Goal: Answer question/provide support

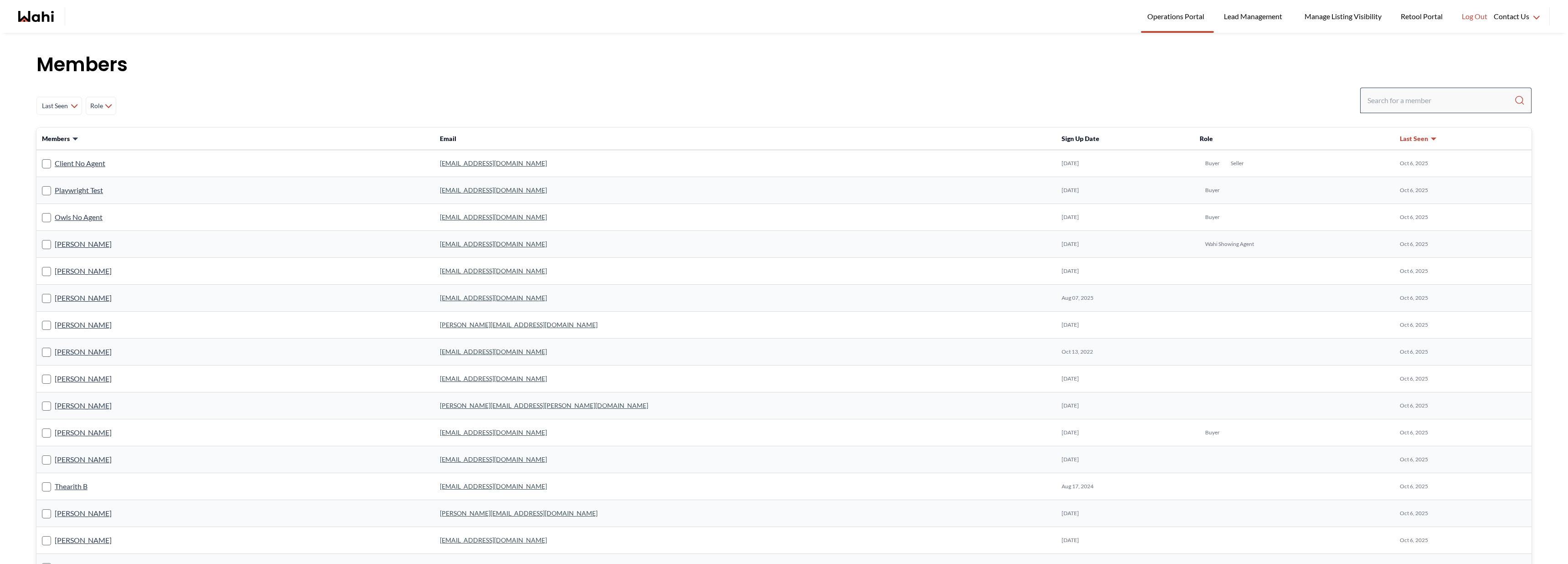
click at [1367, 89] on div at bounding box center [1446, 100] width 171 height 26
click at [1373, 96] on input "Search input" at bounding box center [1441, 100] width 147 height 17
type input "[PERSON_NAME]"
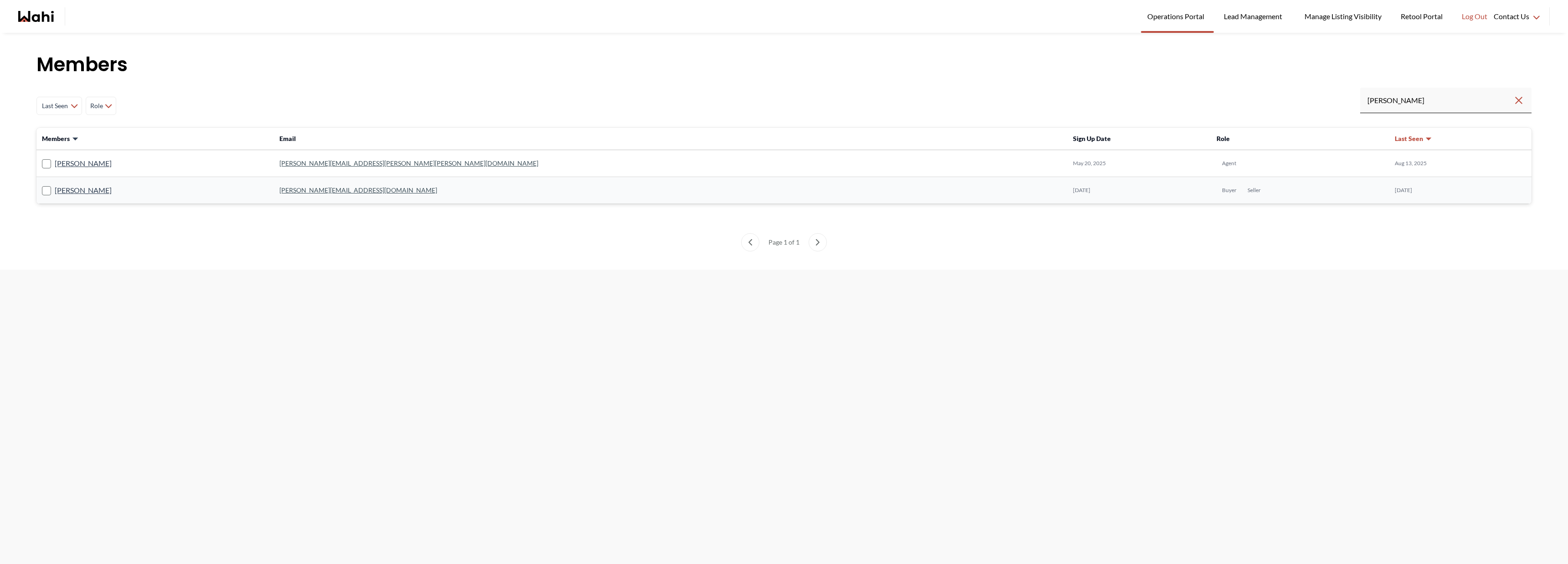
click at [51, 162] on label "[PERSON_NAME]" at bounding box center [77, 164] width 70 height 12
click at [42, 162] on input "[PERSON_NAME]" at bounding box center [42, 161] width 0 height 6
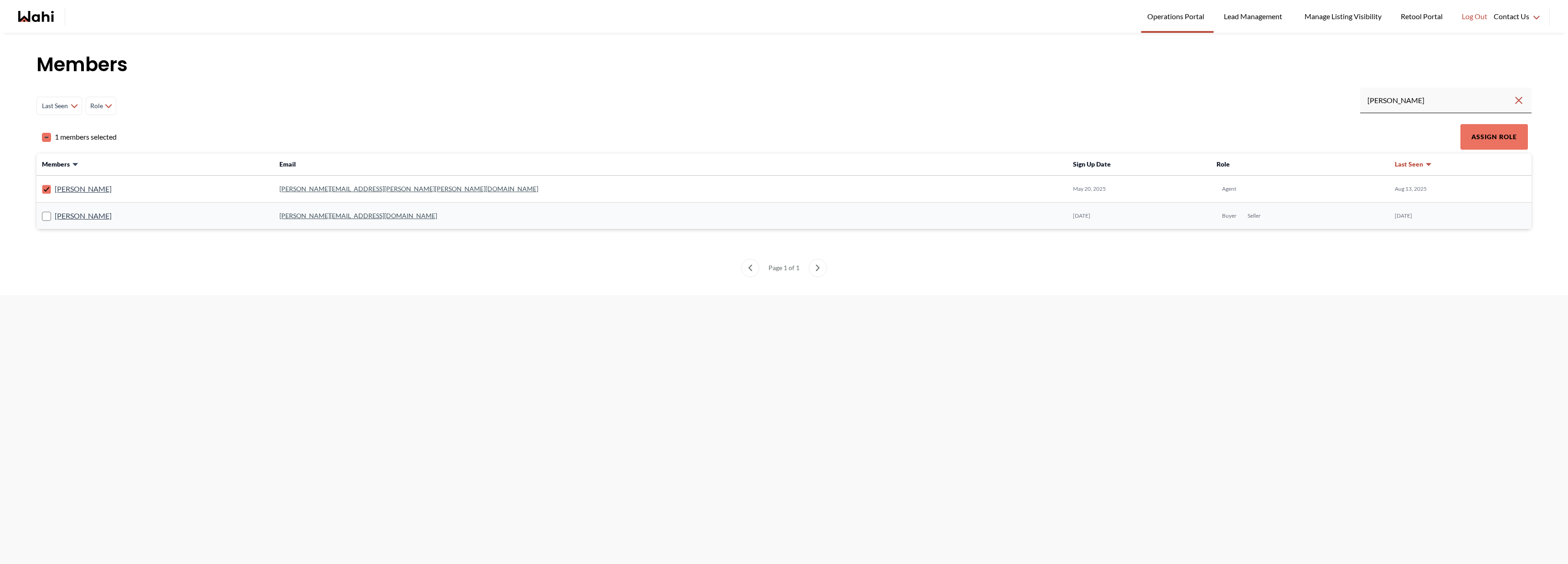
click at [42, 185] on icon at bounding box center [46, 190] width 9 height 9
click at [42, 185] on input "[PERSON_NAME]" at bounding box center [42, 186] width 0 height 6
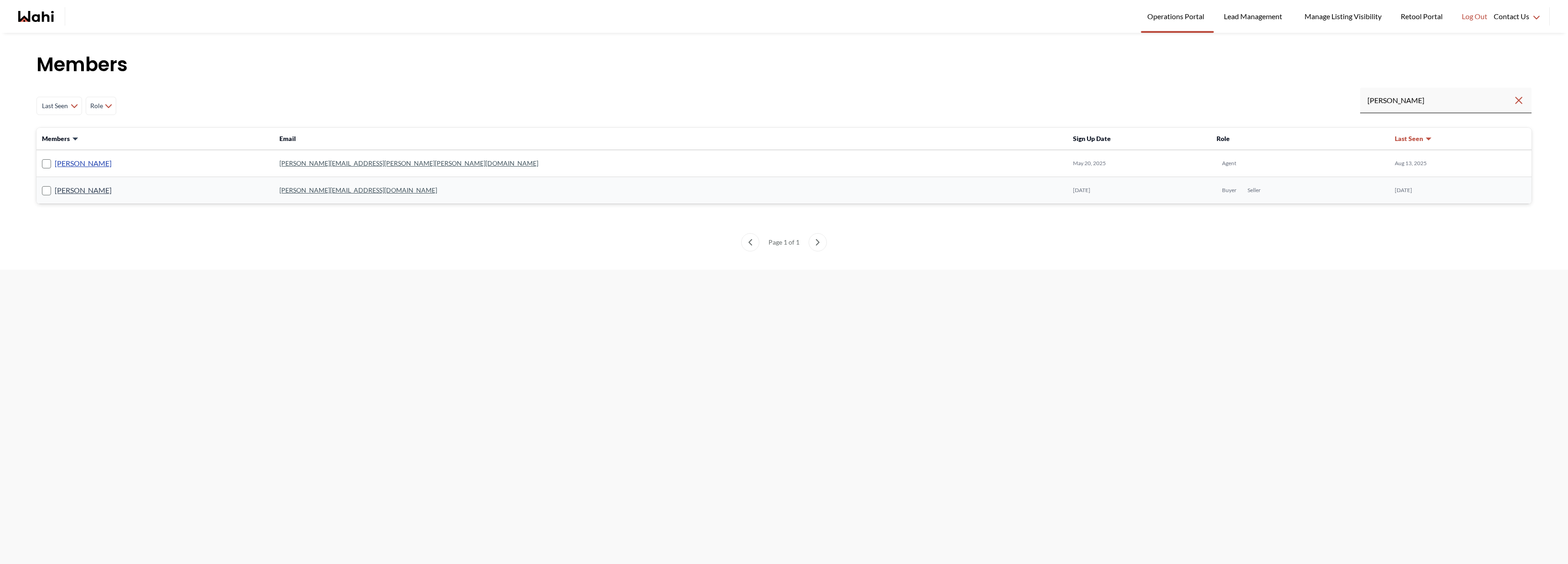
click at [68, 161] on link "[PERSON_NAME]" at bounding box center [83, 164] width 57 height 12
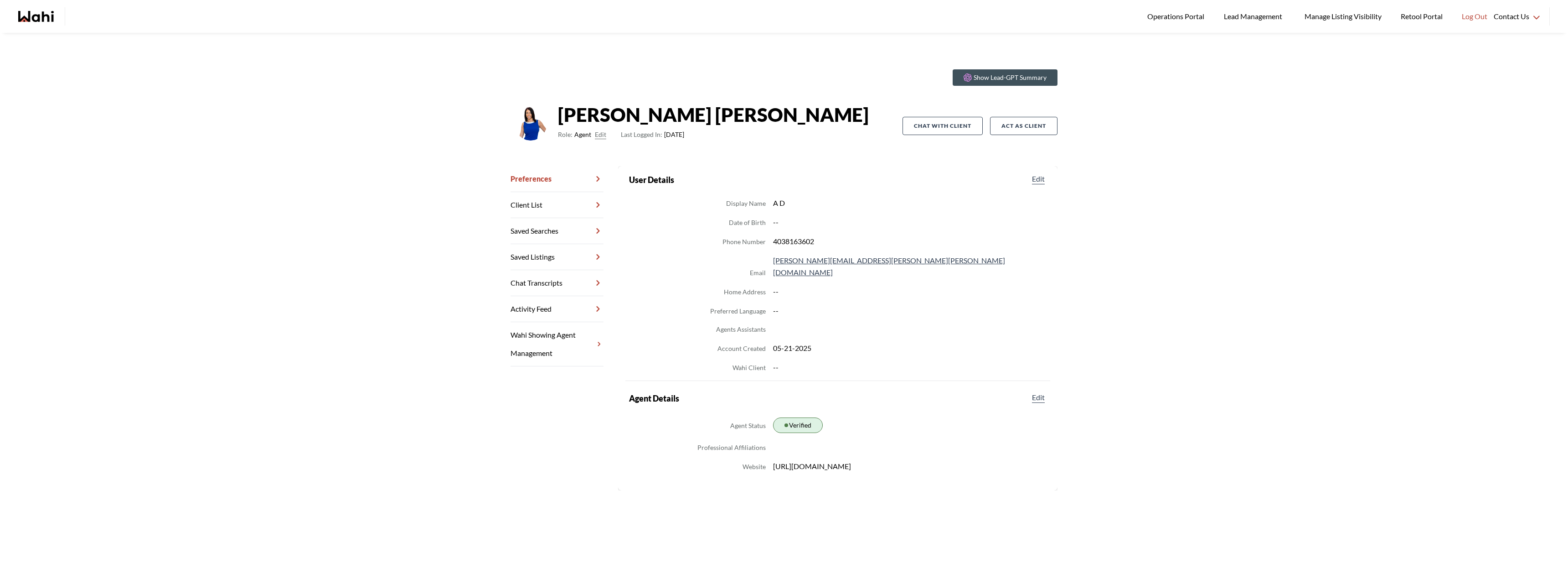
click at [517, 276] on link "Chat Transcripts" at bounding box center [557, 283] width 93 height 26
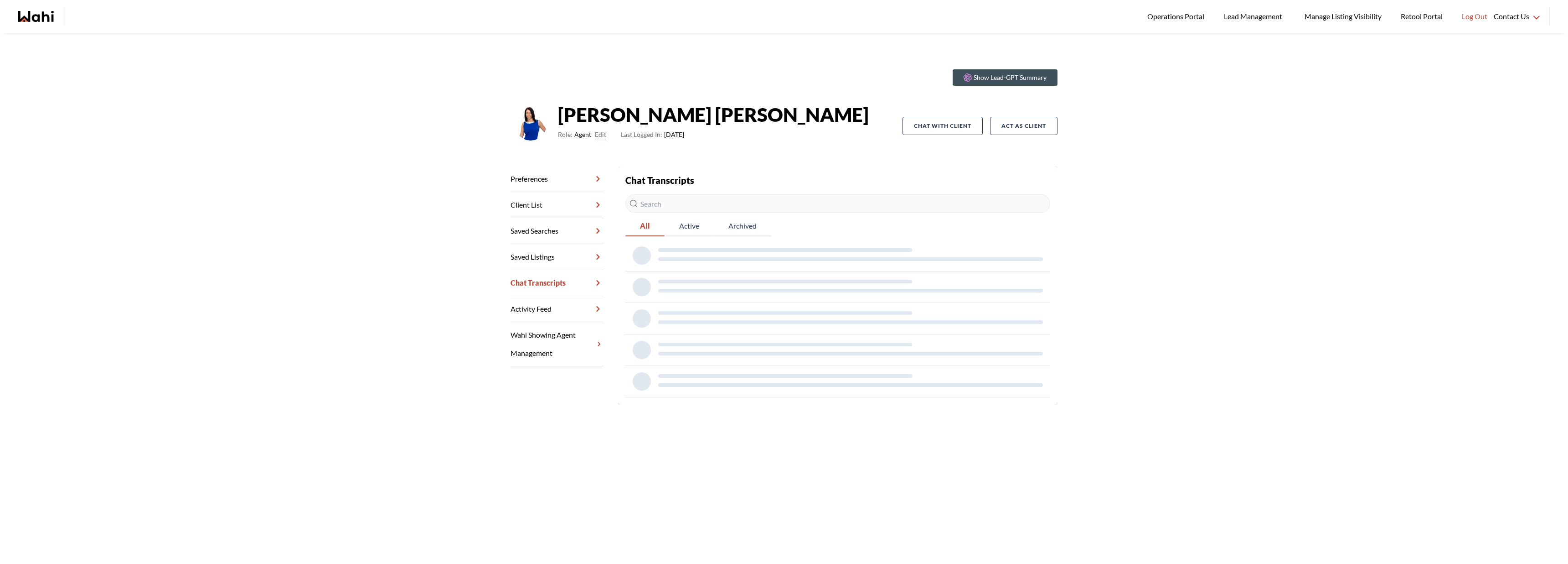
click at [537, 261] on link "Saved Listings" at bounding box center [557, 257] width 93 height 26
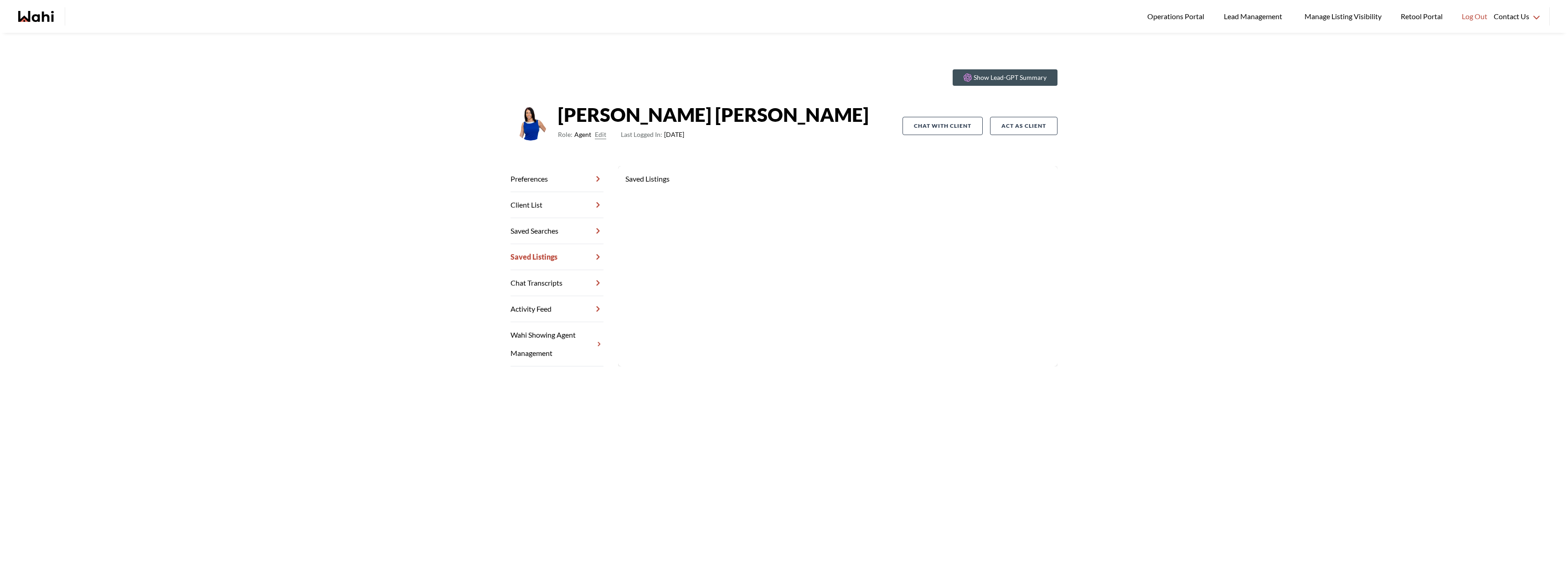
click at [521, 283] on link "Chat Transcripts" at bounding box center [557, 283] width 93 height 26
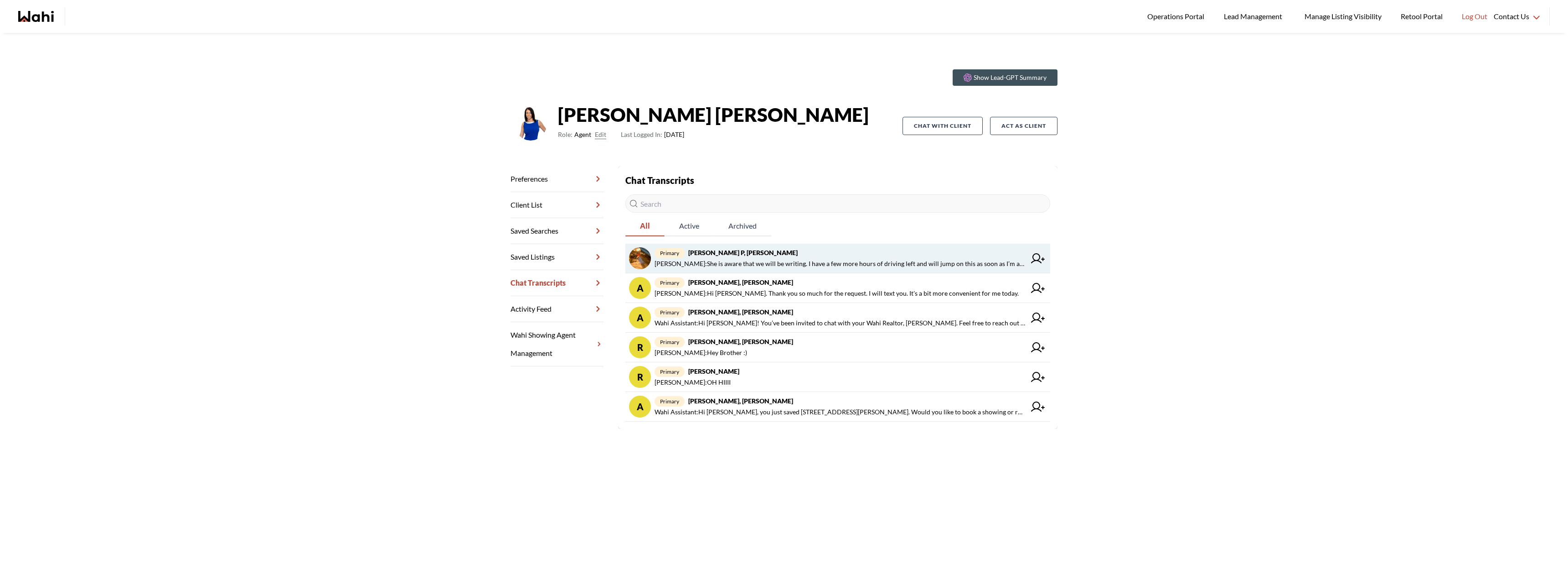
click at [787, 260] on span "[PERSON_NAME] : She is aware that we will be writing. I have a few more hours o…" at bounding box center [840, 263] width 371 height 11
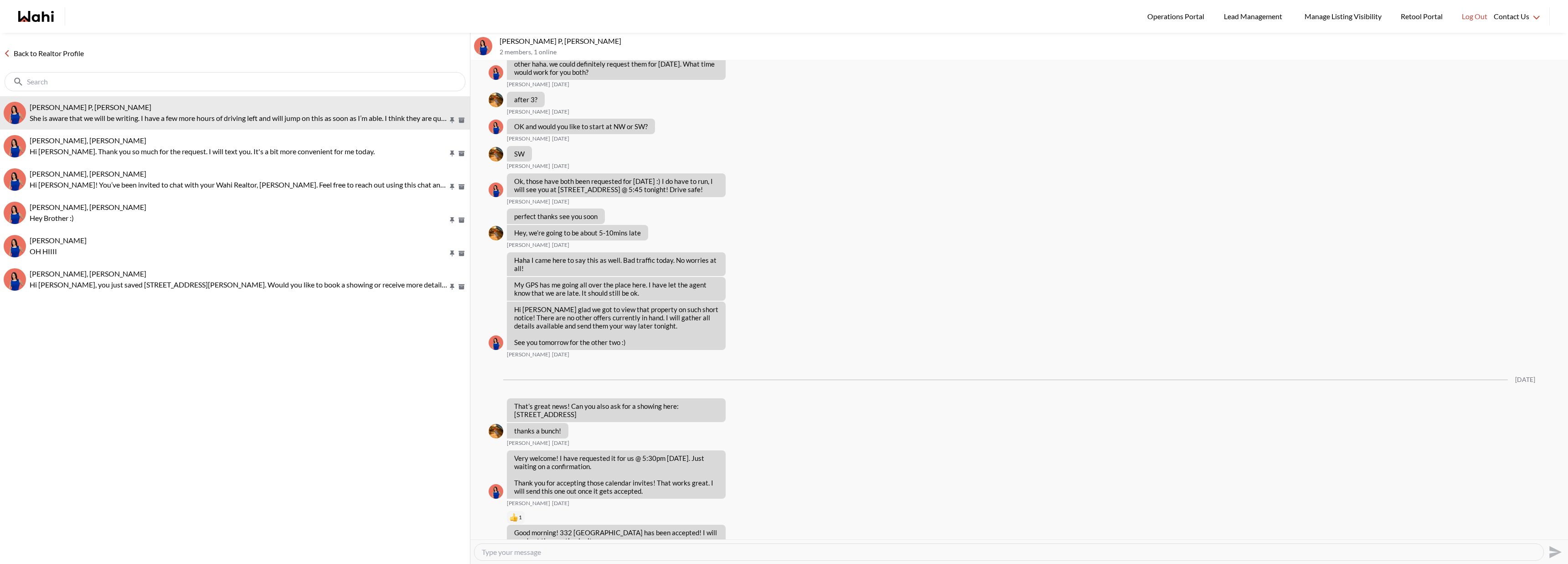
scroll to position [1496, 0]
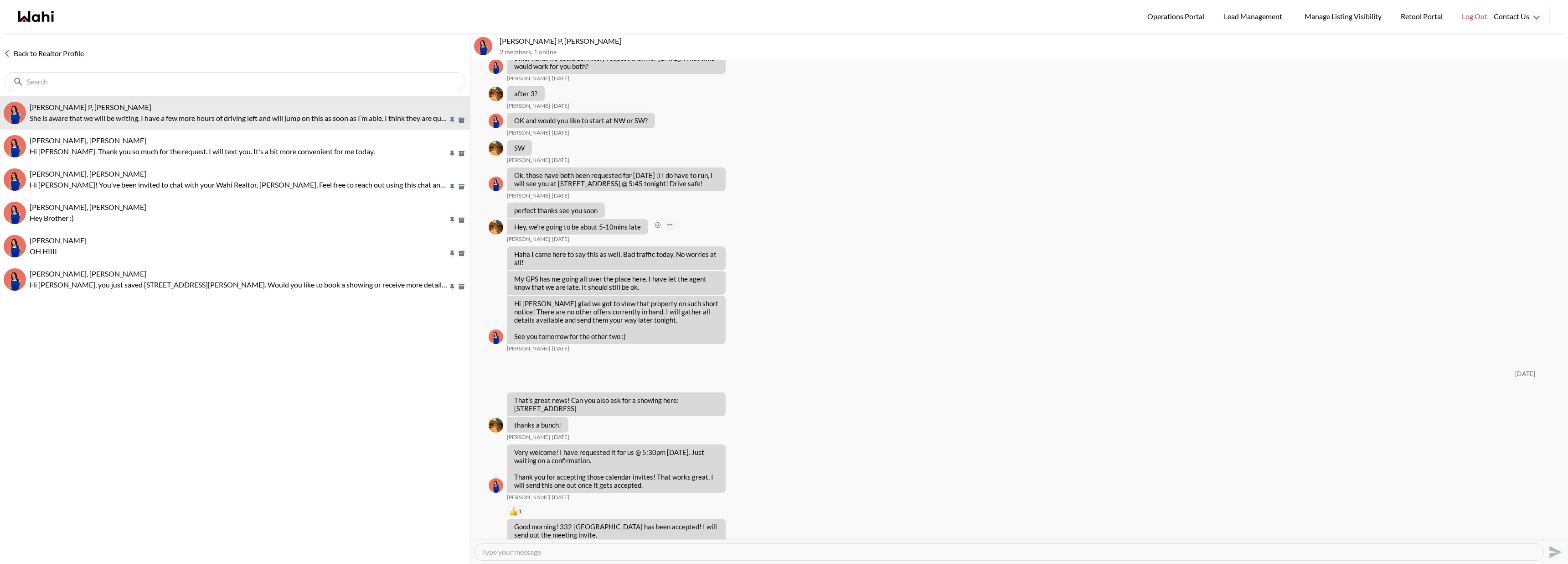
click at [668, 231] on button "Open Message Actions Menu" at bounding box center [670, 225] width 12 height 12
click at [778, 252] on div "Mark as unread Delete" at bounding box center [1019, 299] width 1098 height 479
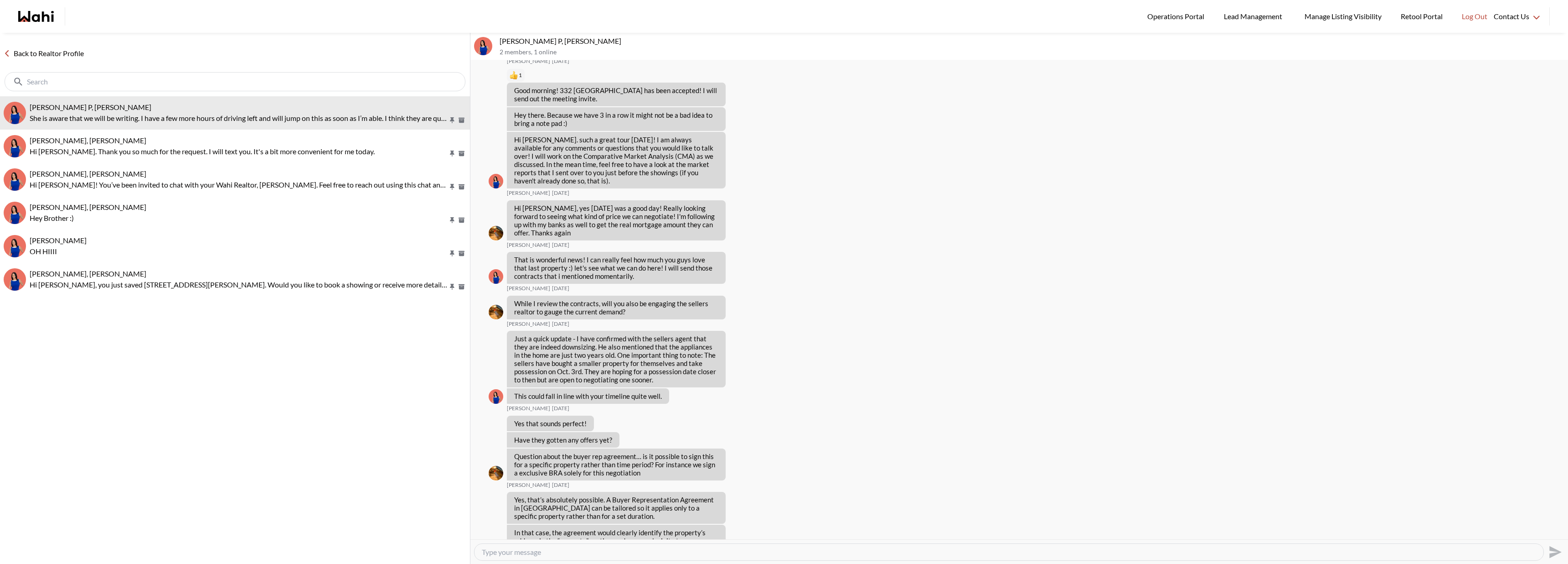
scroll to position [1934, 0]
click at [70, 58] on link "Back to Realtor Profile" at bounding box center [43, 53] width 87 height 12
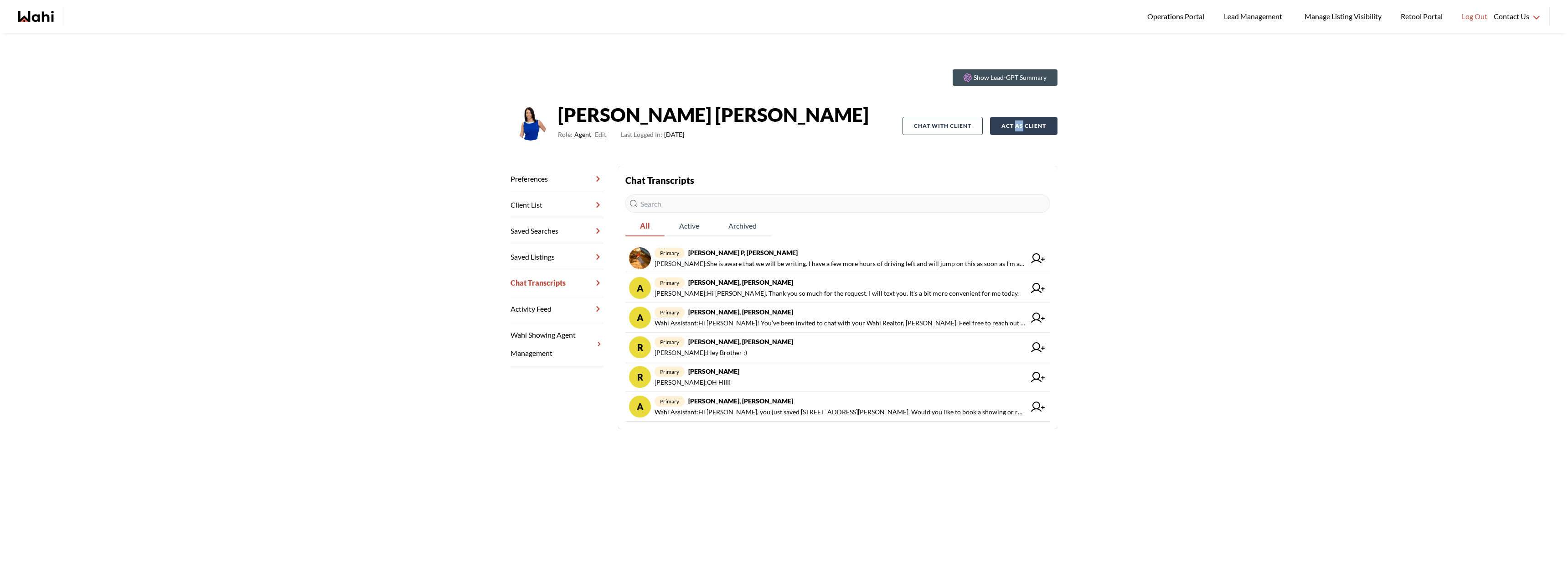
click at [1030, 122] on button "Act as Client" at bounding box center [1023, 126] width 68 height 18
click at [1215, 158] on div "Show Lead-GPT Summary [PERSON_NAME] Role: Agent Edit Last Logged In: [DATE] Cha…" at bounding box center [784, 314] width 1568 height 564
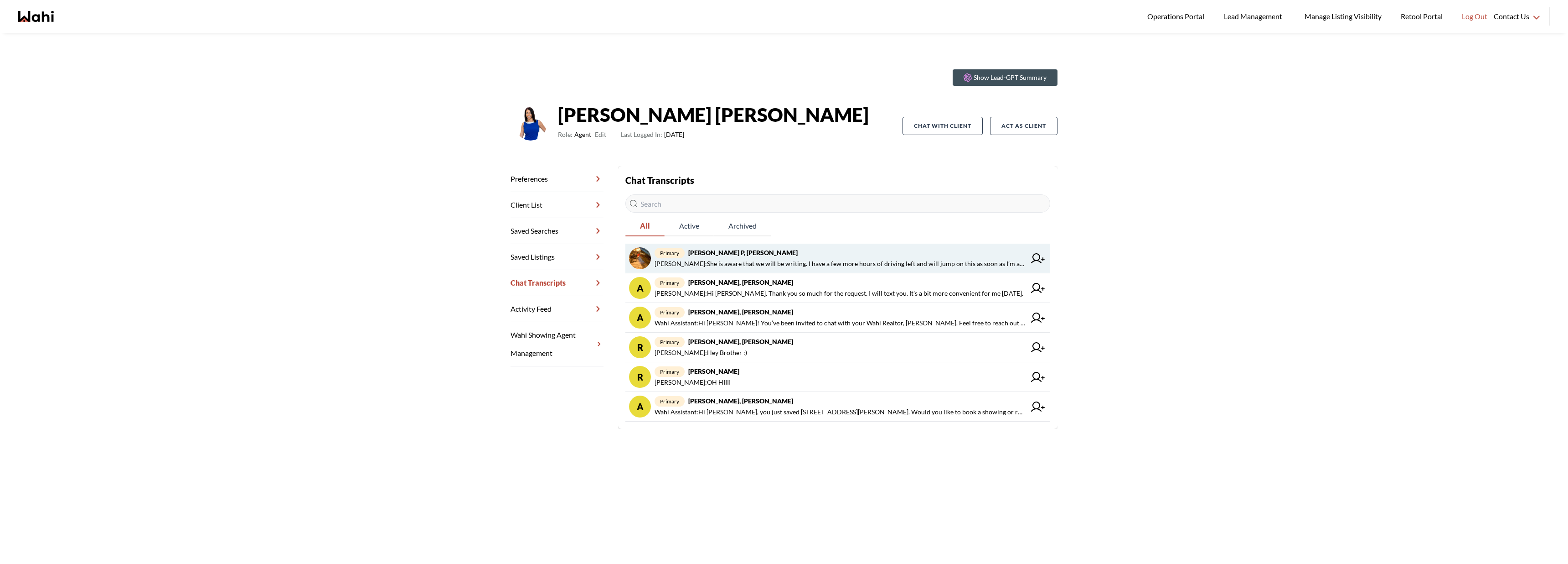
click at [807, 251] on span "primary [PERSON_NAME], [PERSON_NAME]" at bounding box center [840, 253] width 371 height 11
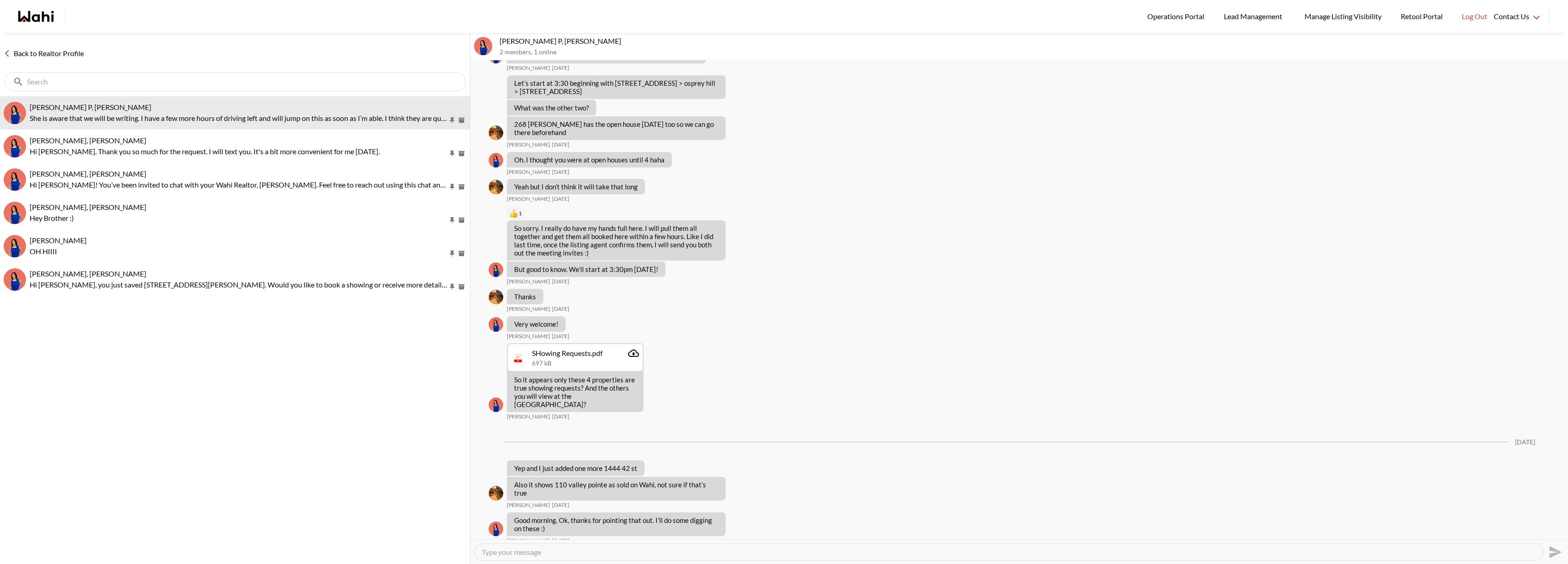
scroll to position [2813, 0]
click at [628, 360] on icon "Attachment" at bounding box center [634, 355] width 11 height 11
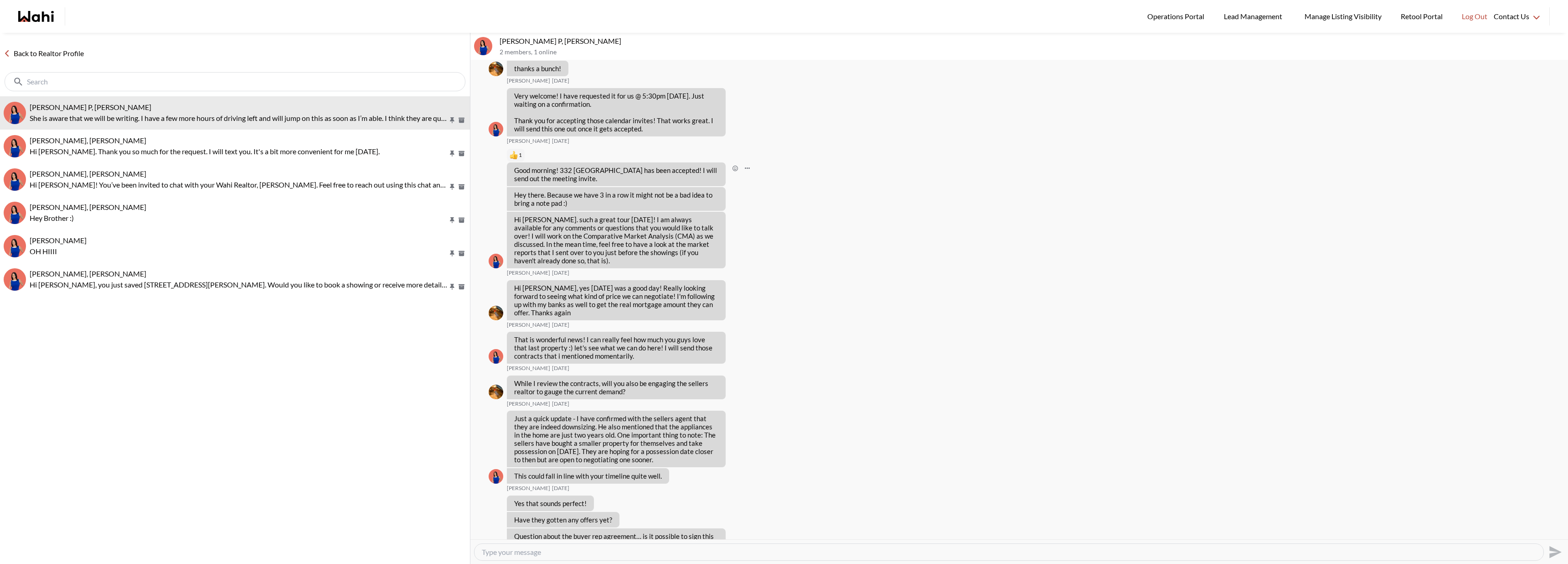
scroll to position [1854, 0]
drag, startPoint x: 982, startPoint y: 305, endPoint x: 835, endPoint y: 309, distance: 147.1
click at [835, 309] on div "Hi Amelia, yes today was a good day! Really looking forward to seeing what kind…" at bounding box center [1019, 303] width 1061 height 49
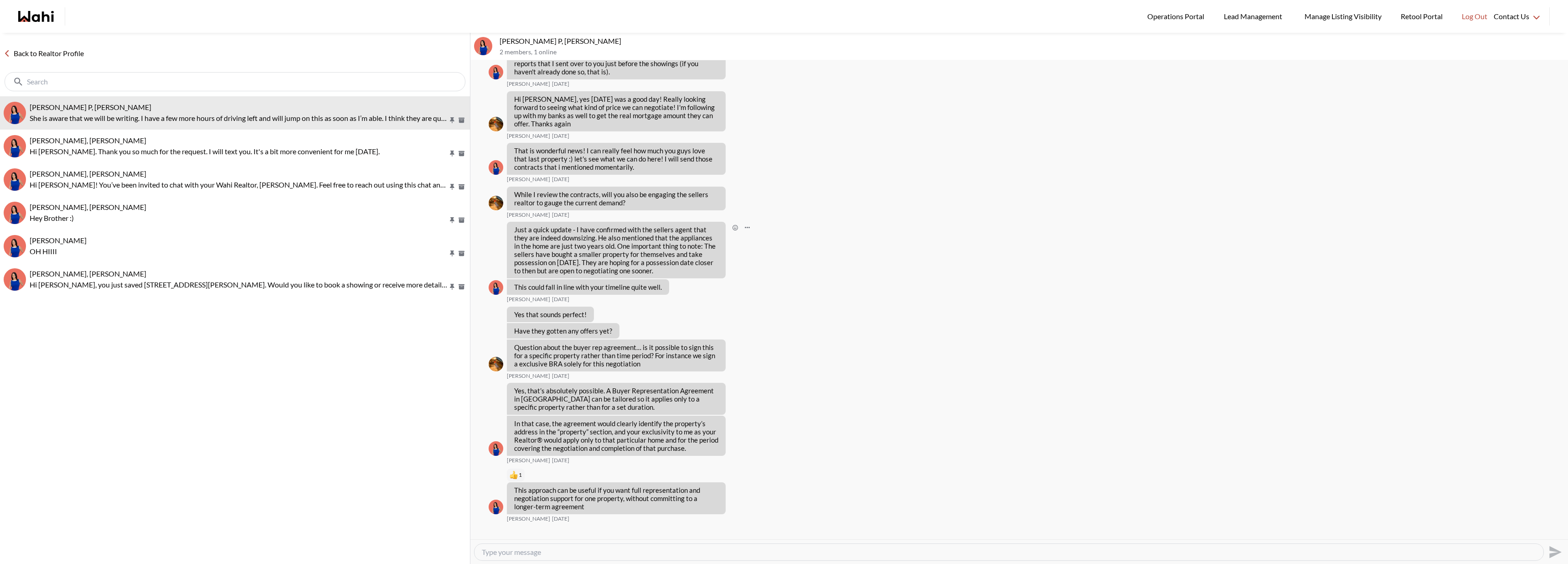
scroll to position [2043, 0]
